Goal: Transaction & Acquisition: Download file/media

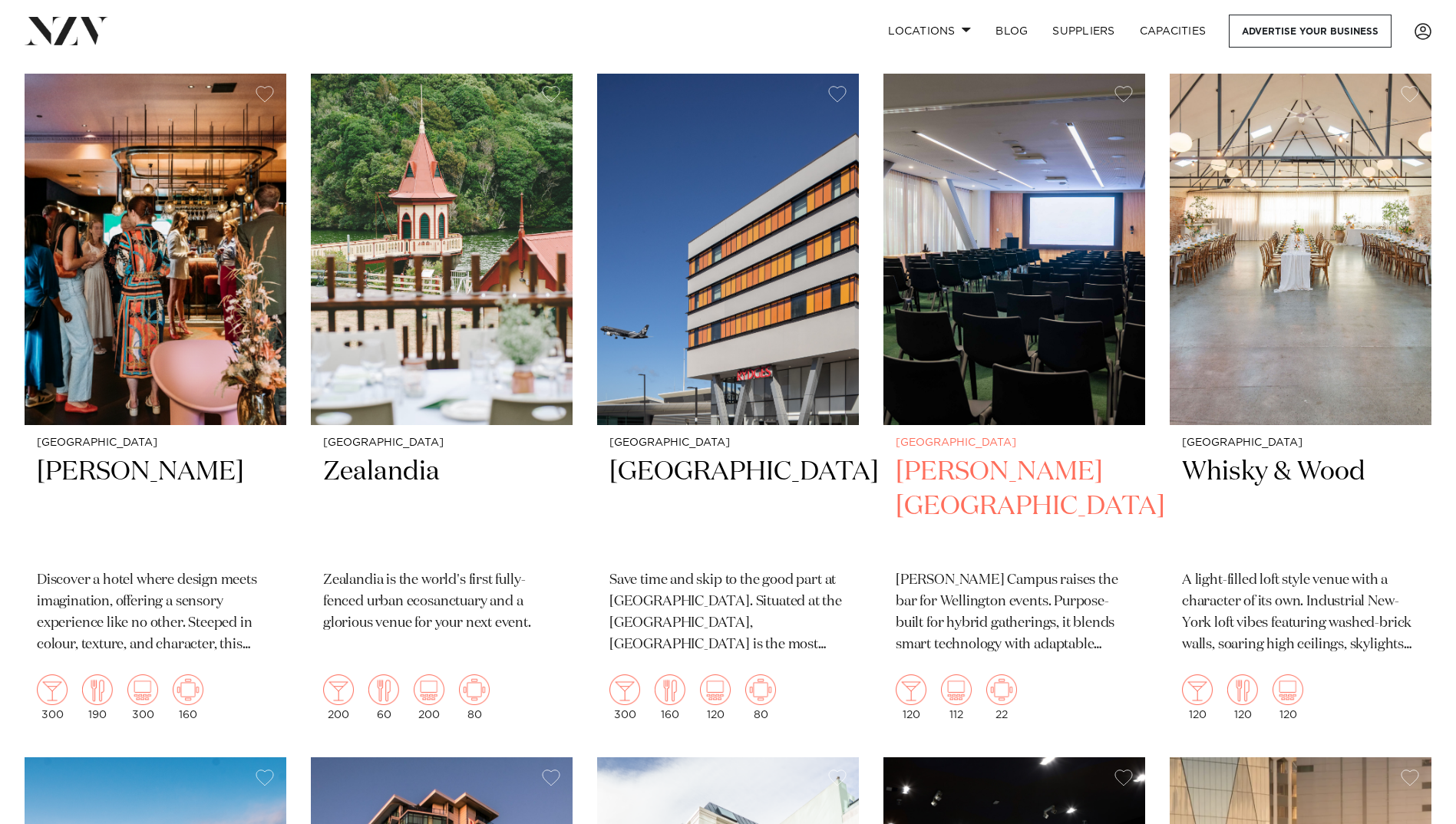
scroll to position [768, 0]
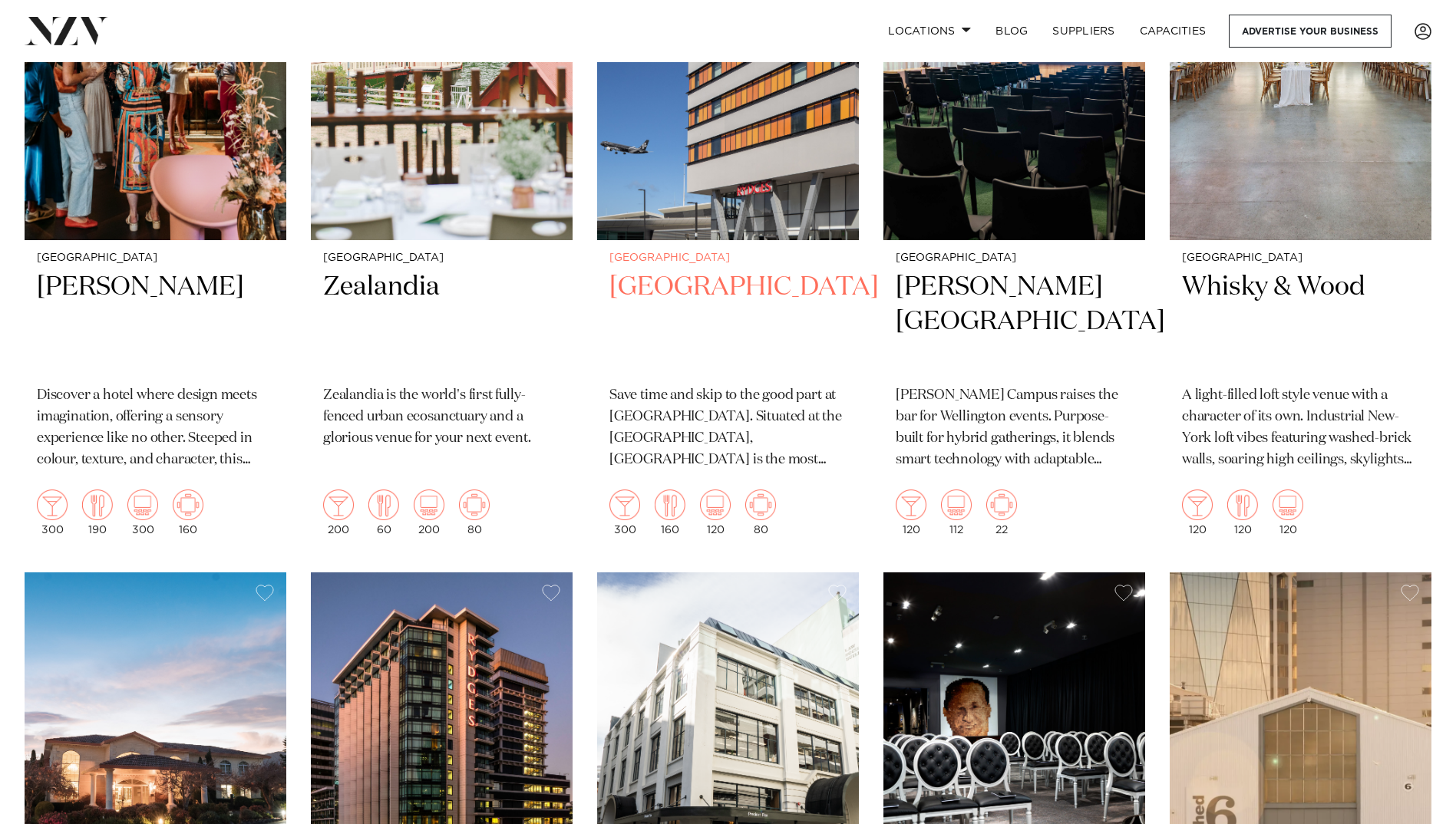
click at [749, 286] on h2 "[GEOGRAPHIC_DATA]" at bounding box center [727, 322] width 237 height 104
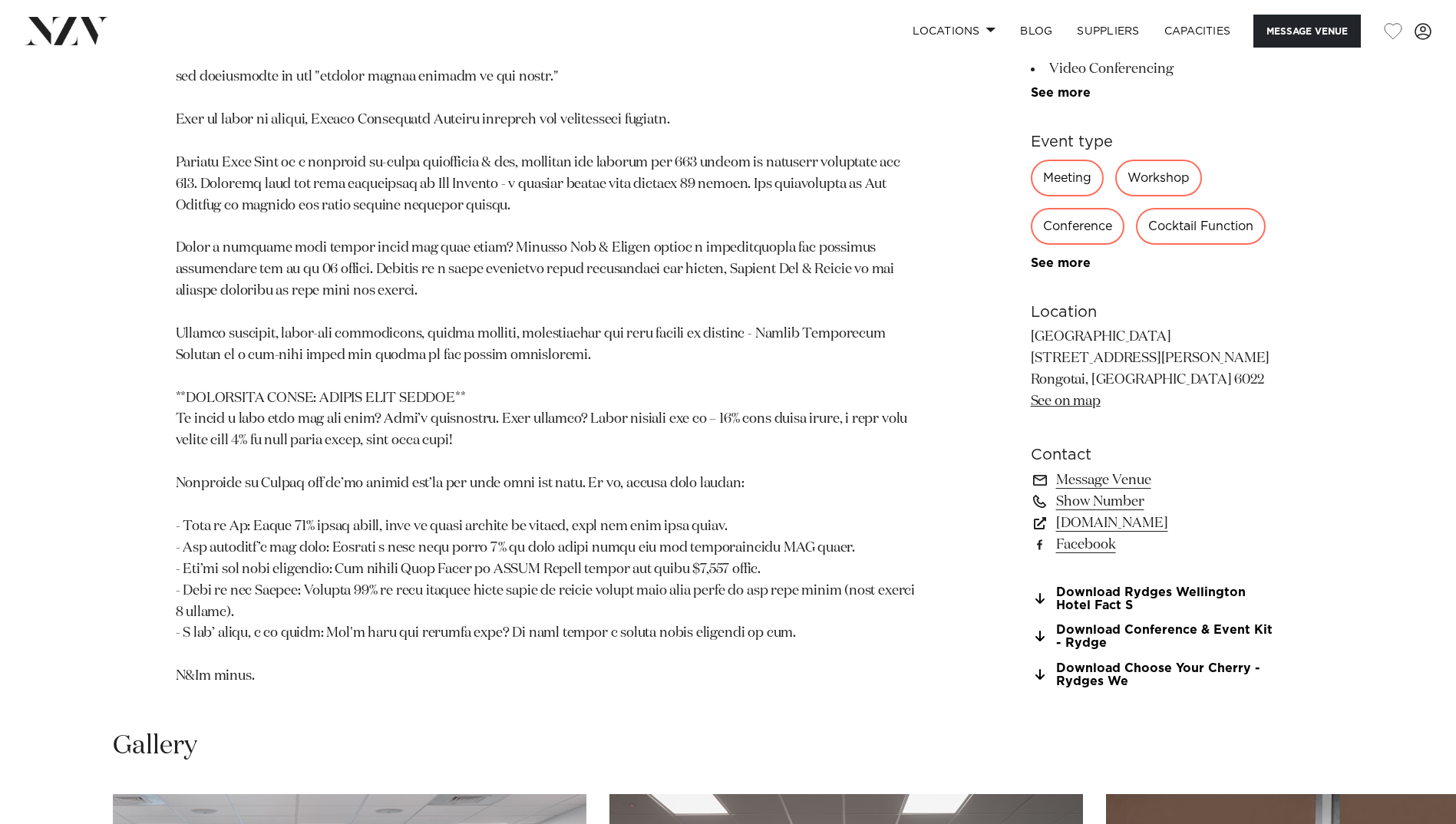
scroll to position [1305, 0]
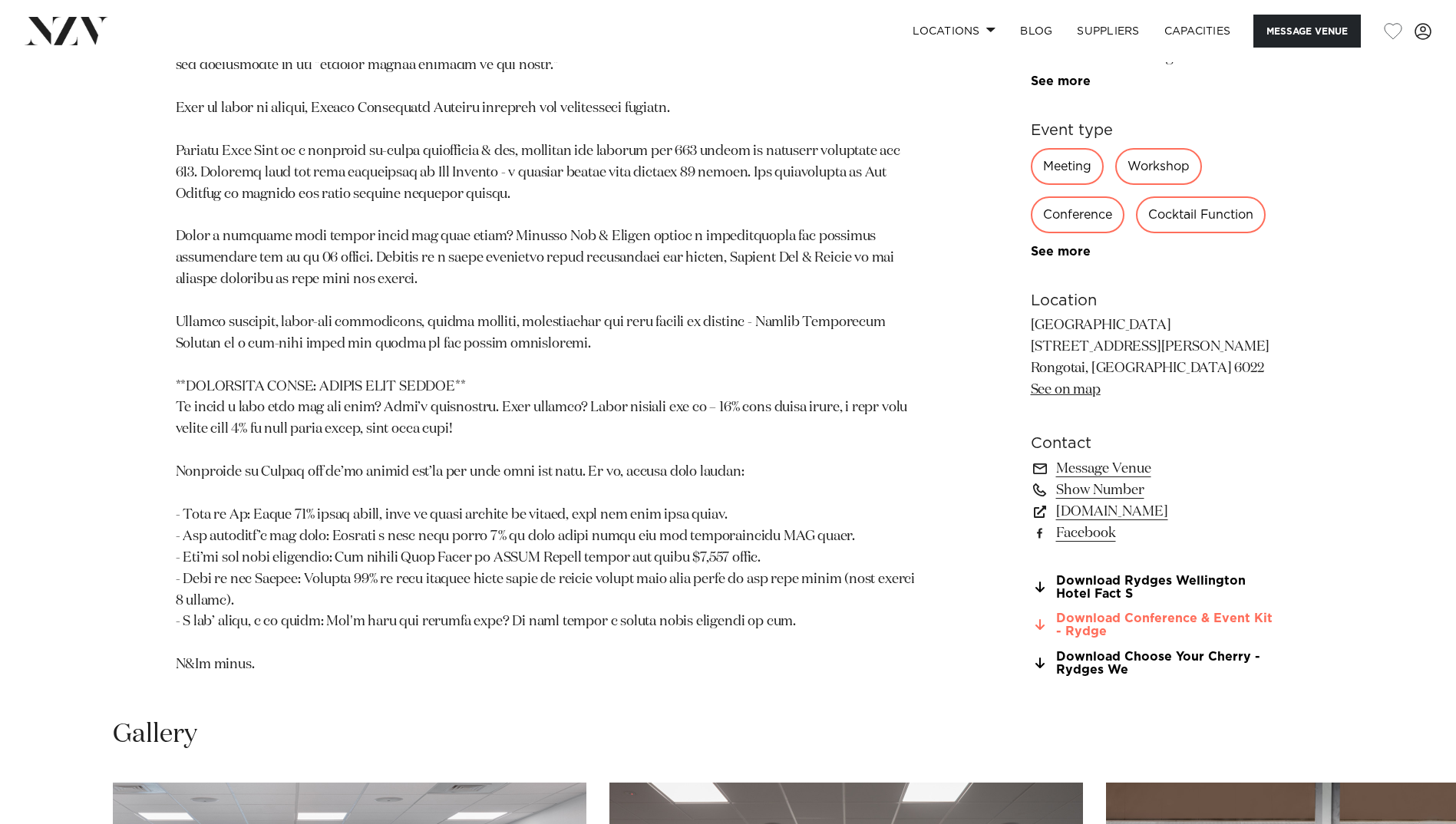
click at [1170, 613] on link "Download Conference & Event Kit - Rydge" at bounding box center [1156, 626] width 250 height 26
